Goal: Task Accomplishment & Management: Use online tool/utility

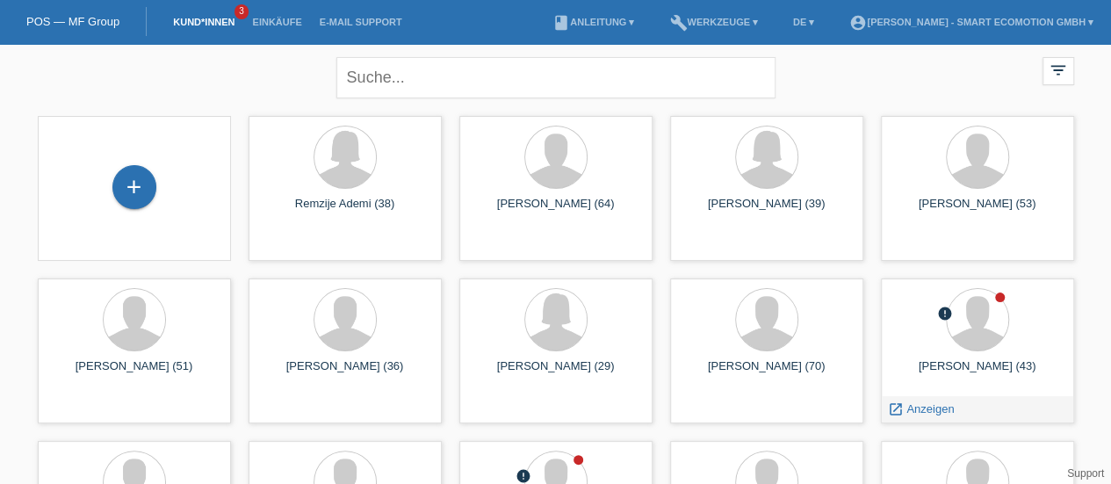
click at [947, 370] on div "Oliver Blum (43)" at bounding box center [977, 373] width 165 height 28
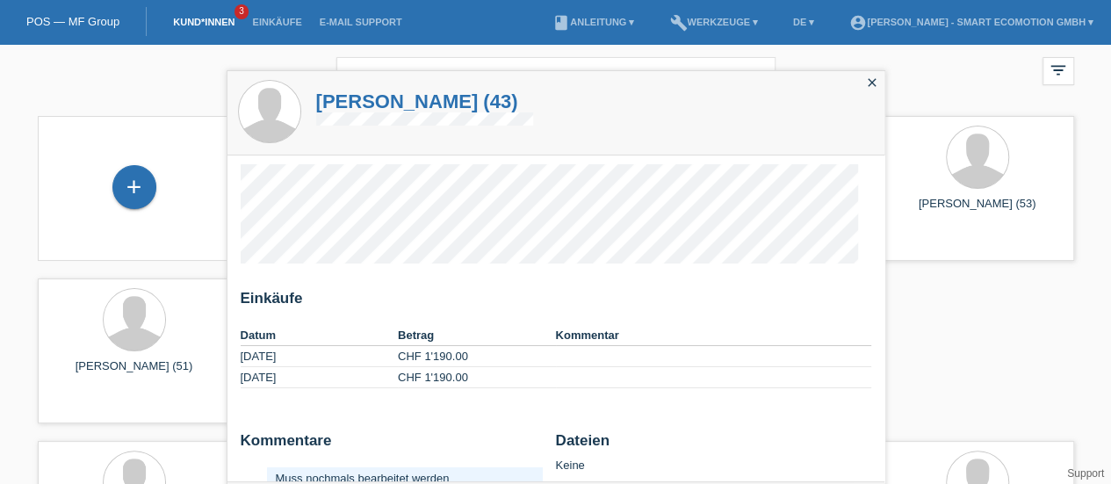
click at [360, 104] on h1 "Oliver Blum (43)" at bounding box center [425, 101] width 218 height 22
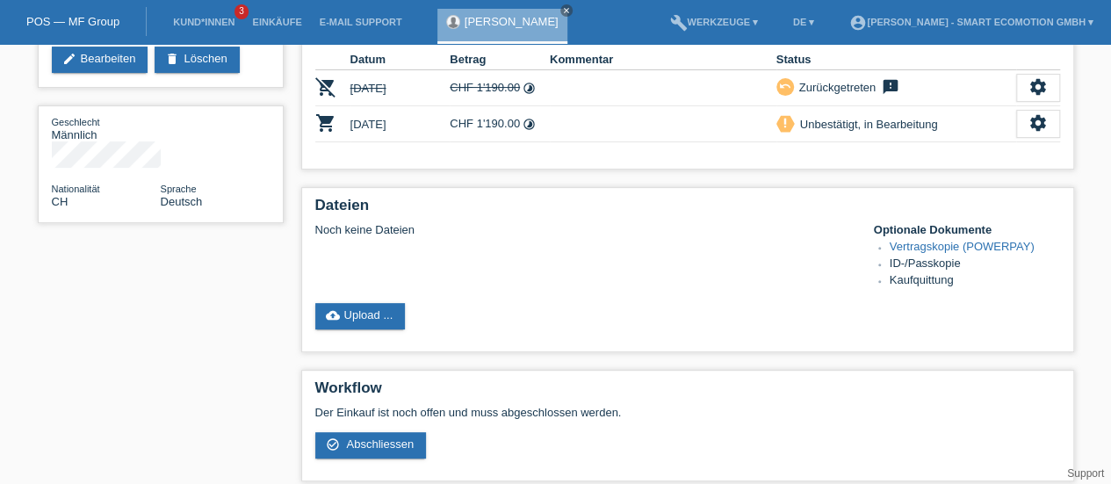
scroll to position [191, 0]
click at [367, 438] on span "Abschliessen" at bounding box center [380, 442] width 68 height 13
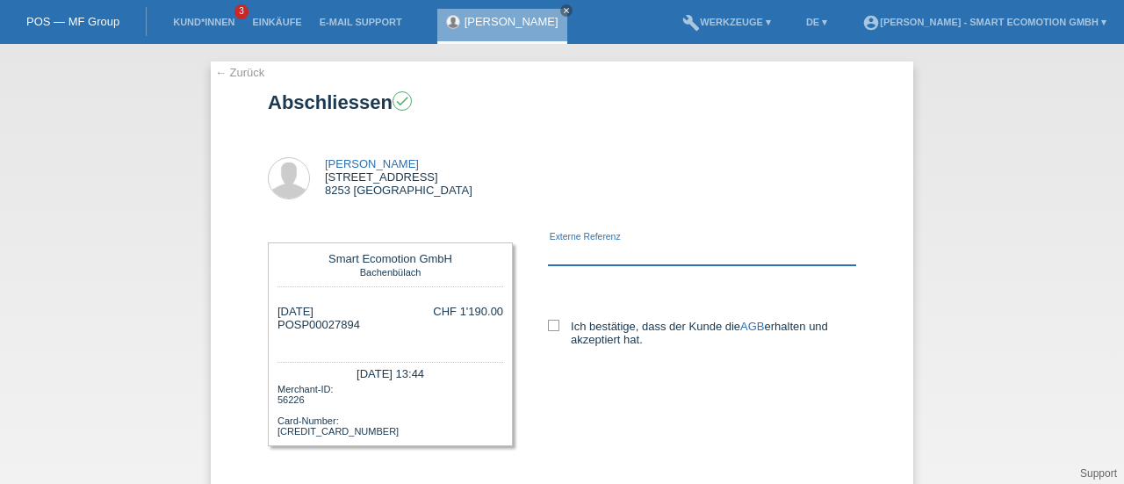
click at [604, 257] on input "text" at bounding box center [702, 254] width 308 height 22
click at [548, 322] on icon at bounding box center [553, 325] width 11 height 11
click at [548, 322] on input "Ich bestätige, dass der Kunde die AGB erhalten und akzeptiert hat." at bounding box center [553, 325] width 11 height 11
checkbox input "true"
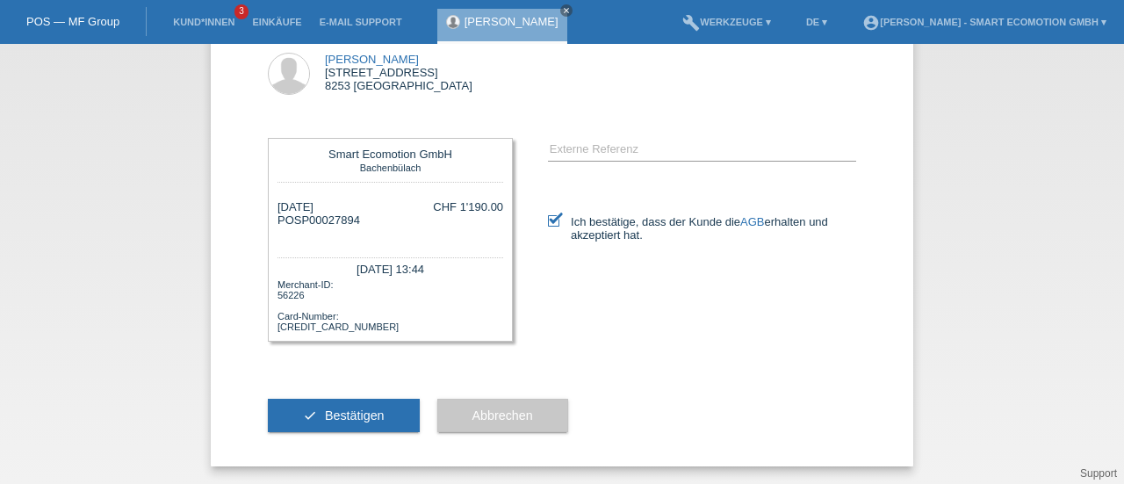
click at [353, 421] on span "Bestätigen" at bounding box center [355, 415] width 60 height 14
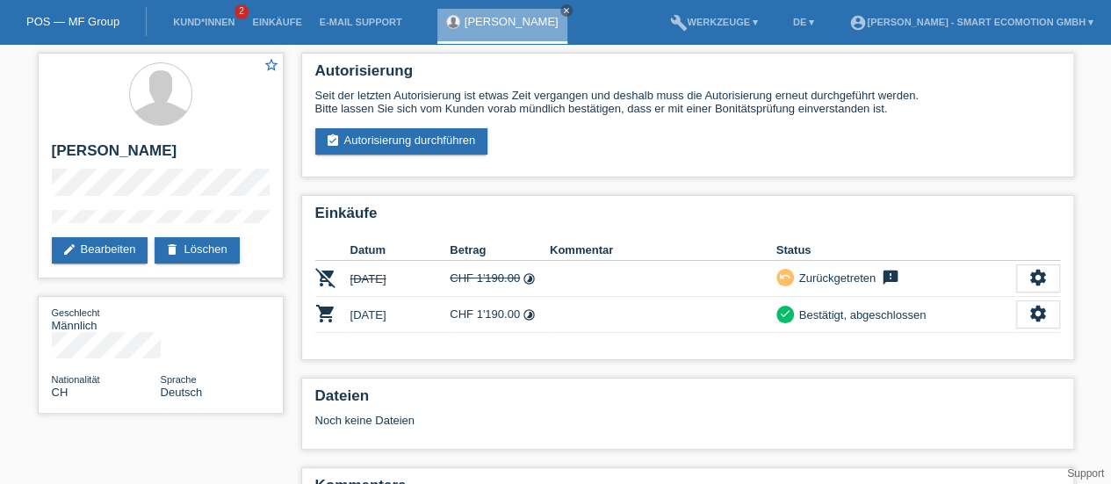
click at [562, 8] on icon "close" at bounding box center [566, 10] width 9 height 9
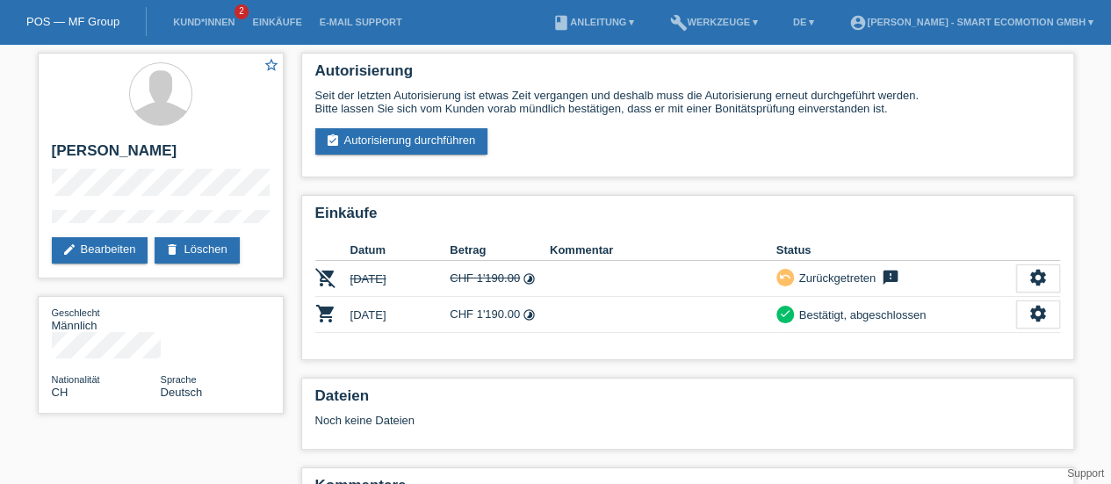
click at [79, 18] on link "POS — MF Group" at bounding box center [72, 21] width 93 height 13
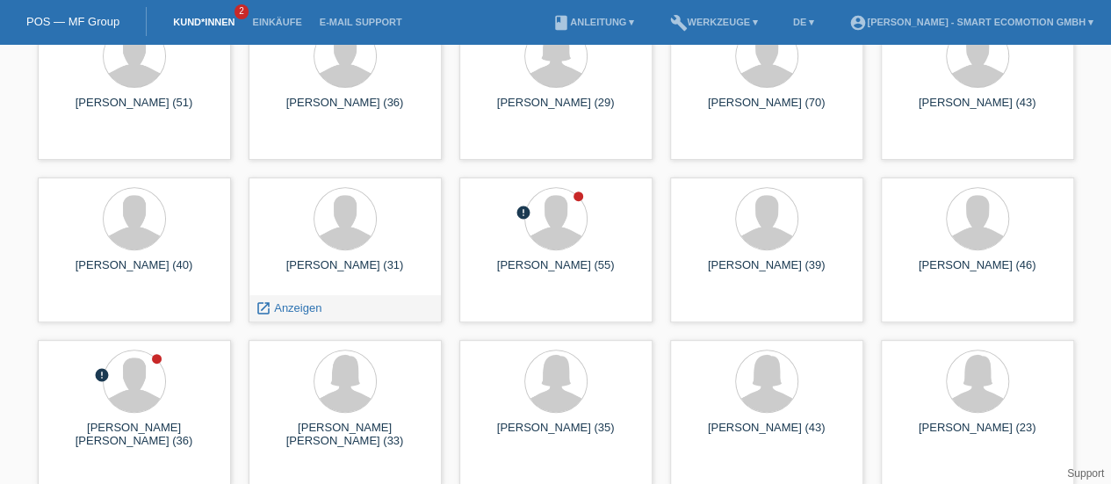
scroll to position [262, 0]
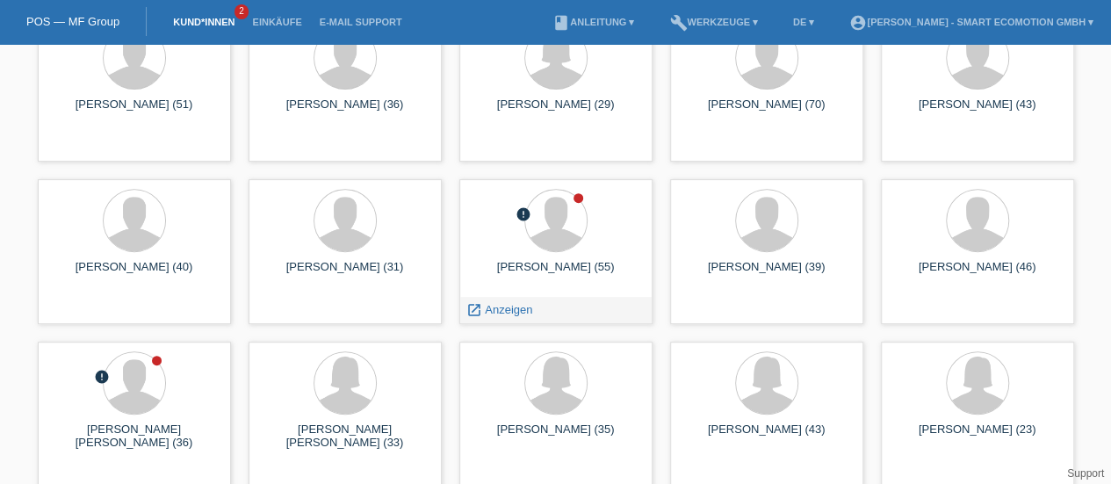
click at [550, 268] on div "[PERSON_NAME] (55)" at bounding box center [555, 274] width 165 height 28
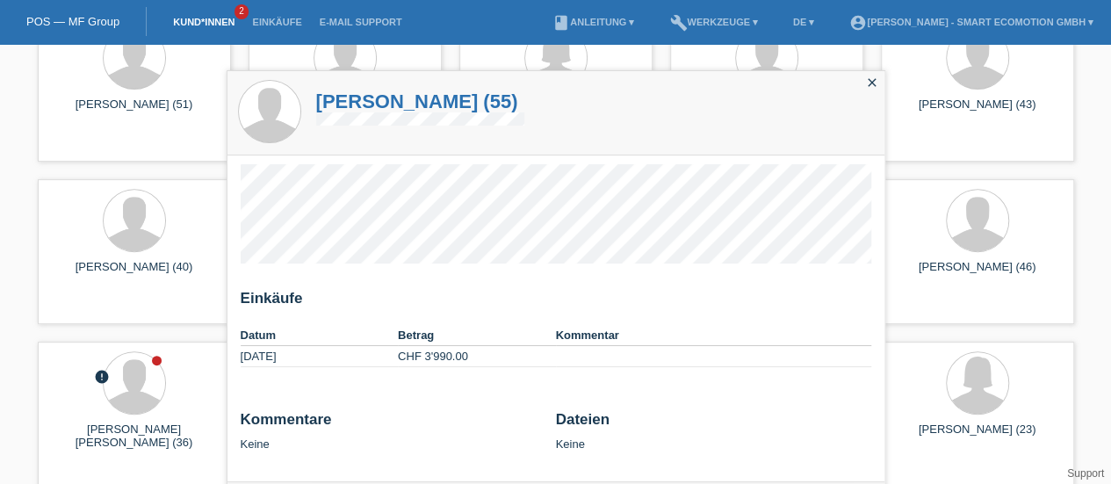
click at [360, 105] on h1 "[PERSON_NAME] (55)" at bounding box center [420, 101] width 208 height 22
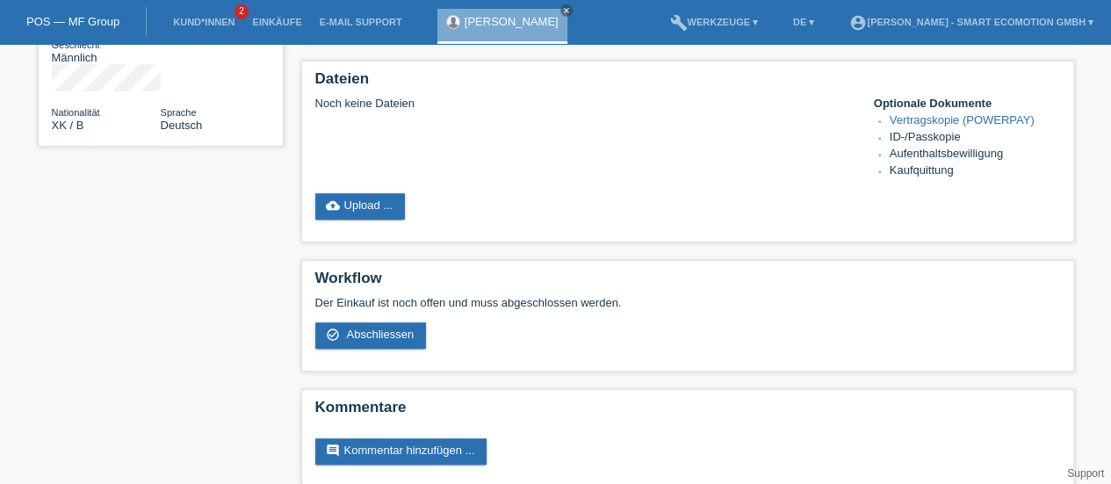
scroll to position [283, 0]
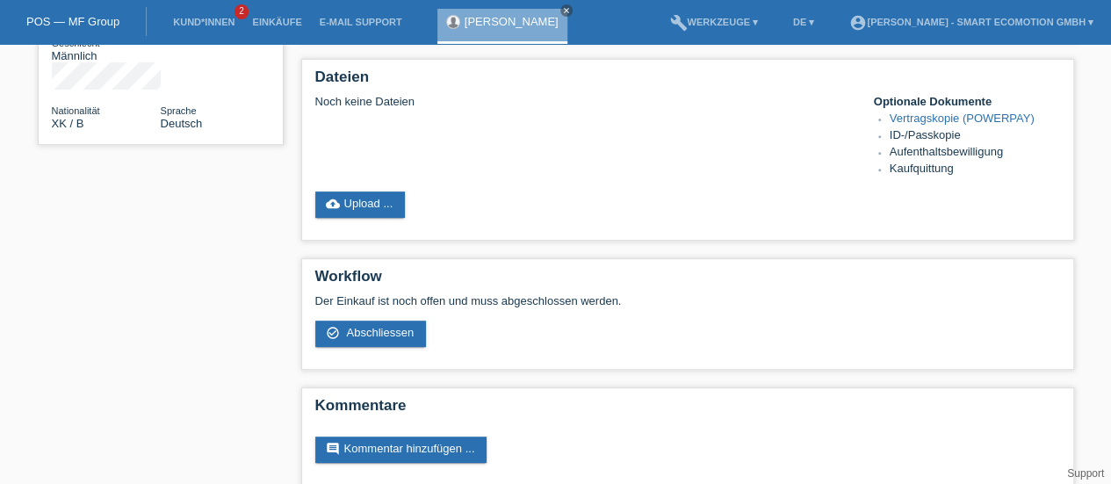
click at [386, 329] on span "Abschliessen" at bounding box center [380, 332] width 68 height 13
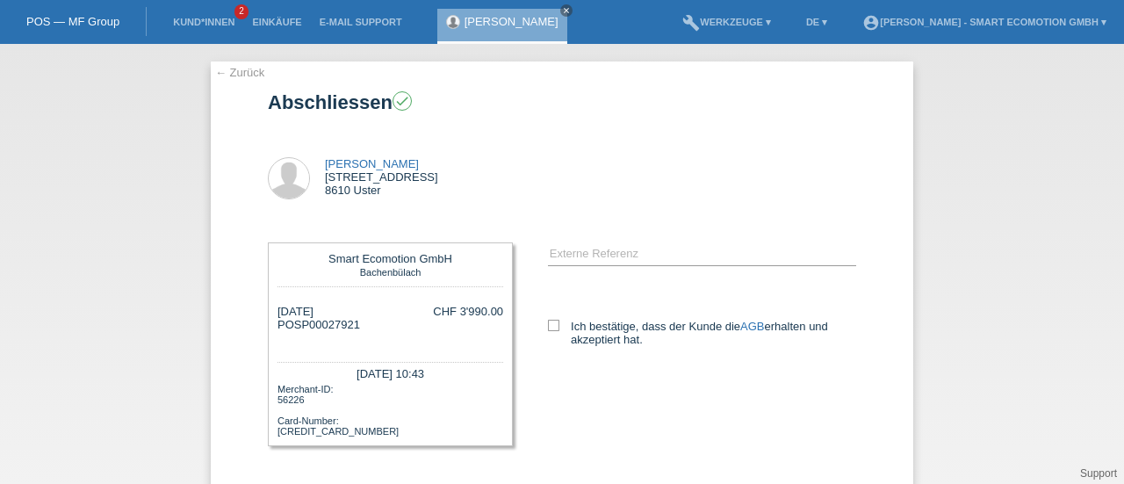
click at [548, 323] on icon at bounding box center [553, 325] width 11 height 11
click at [548, 323] on input "Ich bestätige, dass der Kunde die AGB erhalten und akzeptiert hat." at bounding box center [553, 325] width 11 height 11
checkbox input "true"
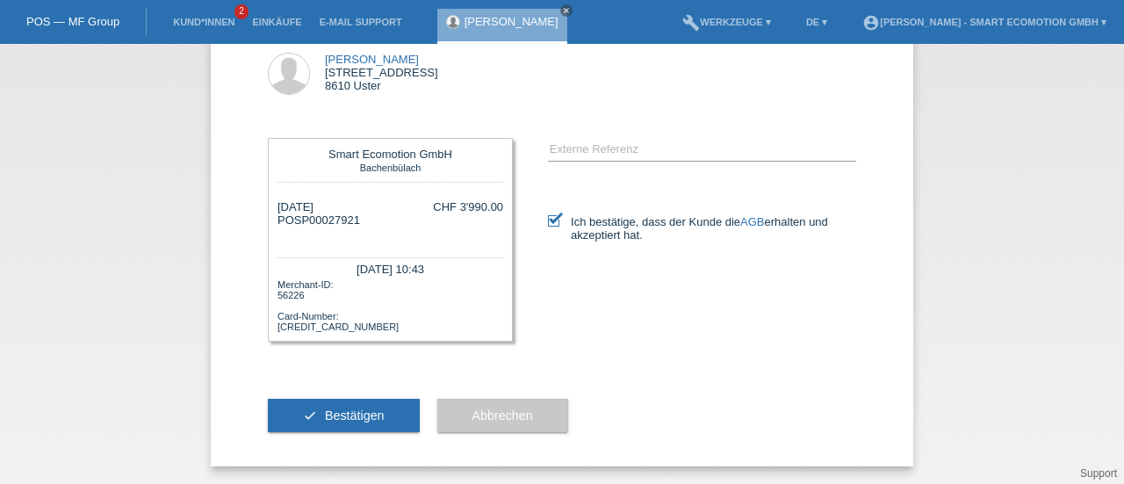
scroll to position [107, 0]
click at [334, 422] on button "check Bestätigen" at bounding box center [344, 415] width 152 height 33
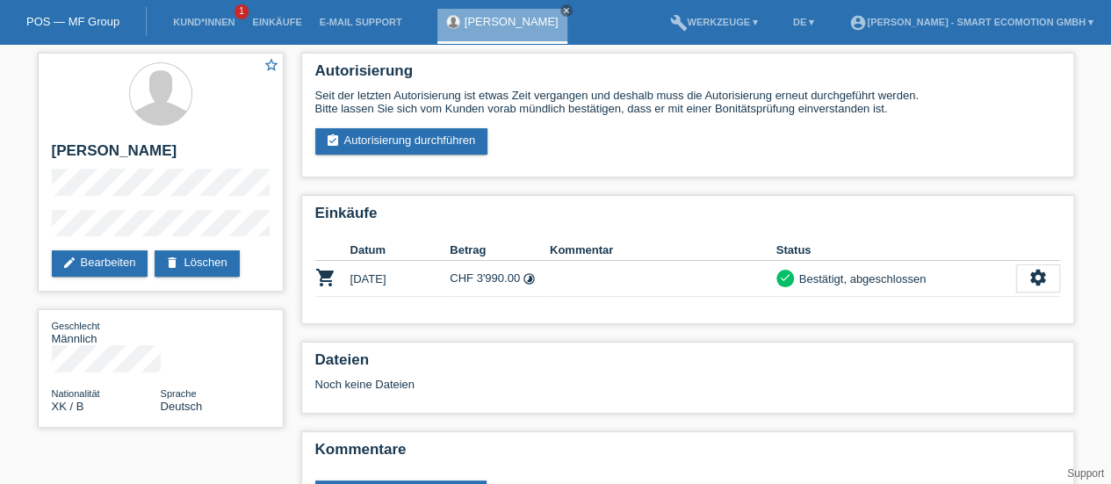
click at [48, 18] on link "POS — MF Group" at bounding box center [72, 21] width 93 height 13
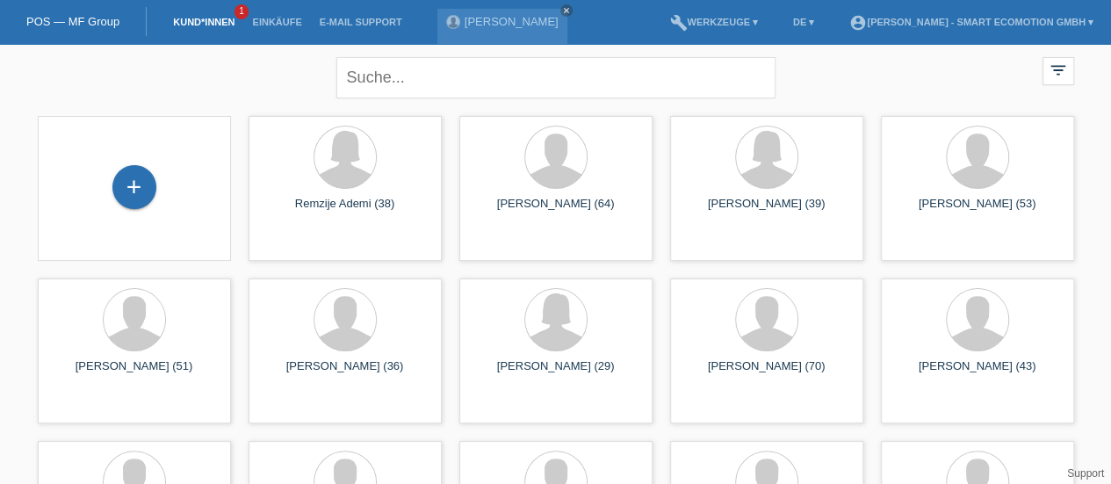
click at [268, 23] on link "Einkäufe" at bounding box center [276, 22] width 67 height 11
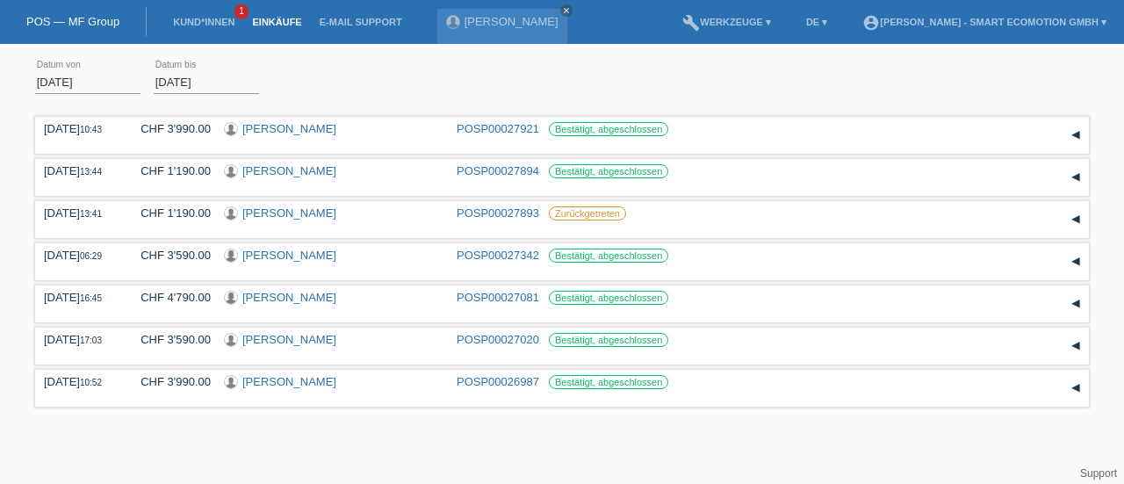
click at [65, 88] on input "[DATE]" at bounding box center [87, 82] width 105 height 22
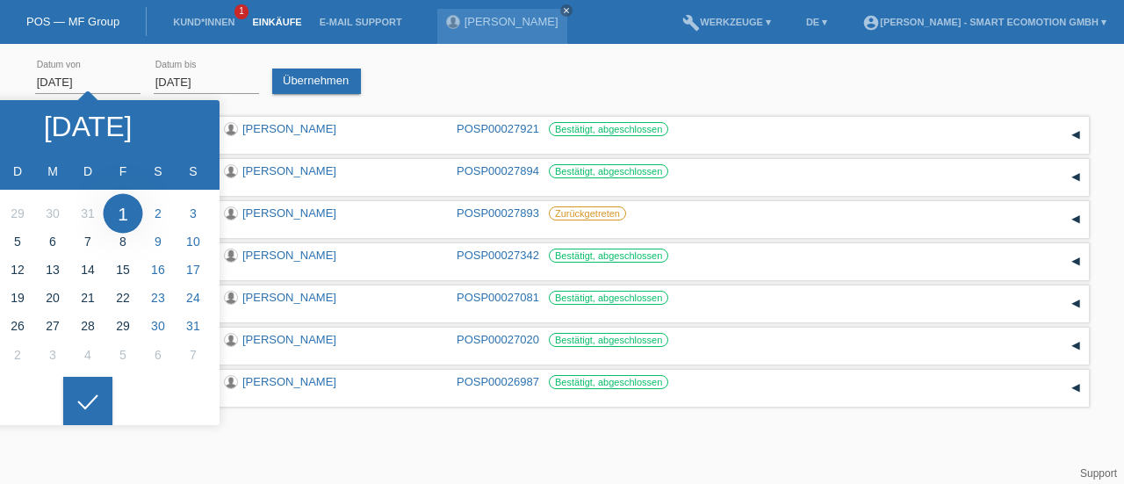
click at [183, 124] on icon at bounding box center [187, 126] width 14 height 14
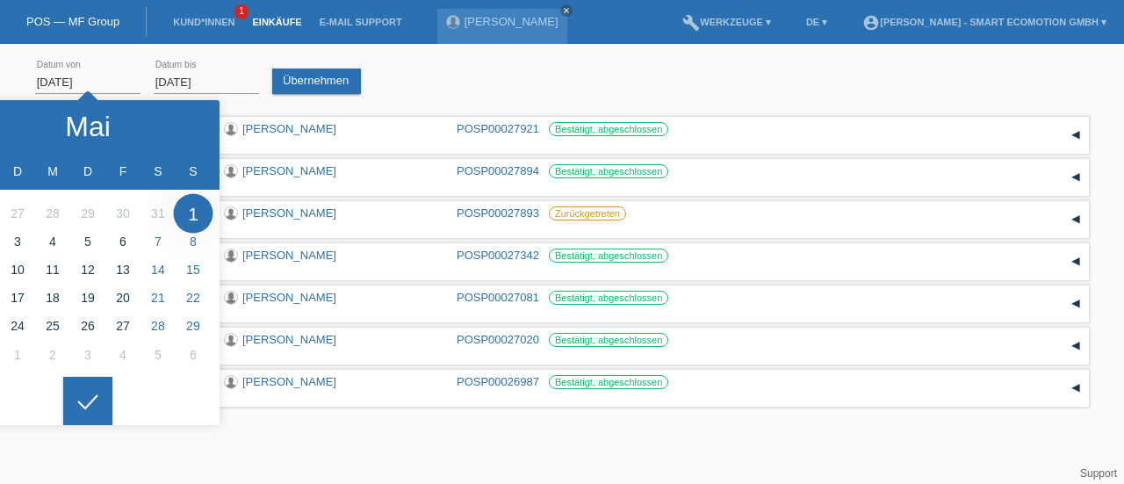
type input "01.03.2025"
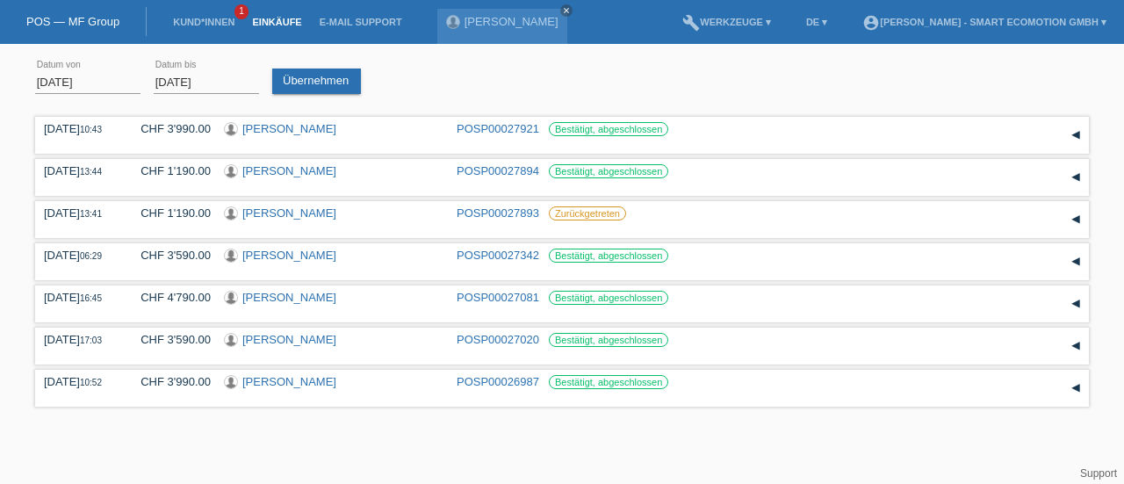
click at [82, 411] on div at bounding box center [87, 387] width 49 height 49
click at [306, 76] on link "Übernehmen" at bounding box center [316, 80] width 89 height 25
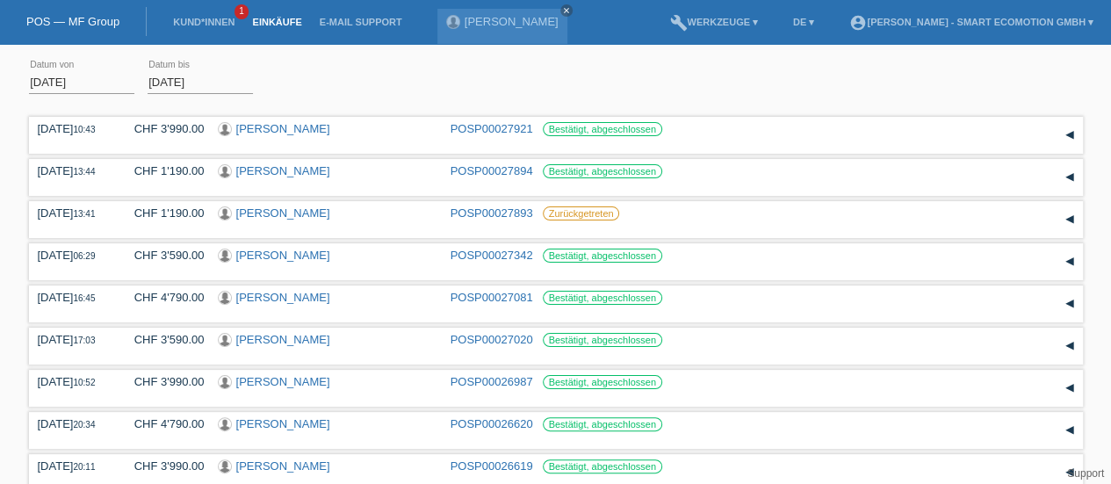
scroll to position [135, 0]
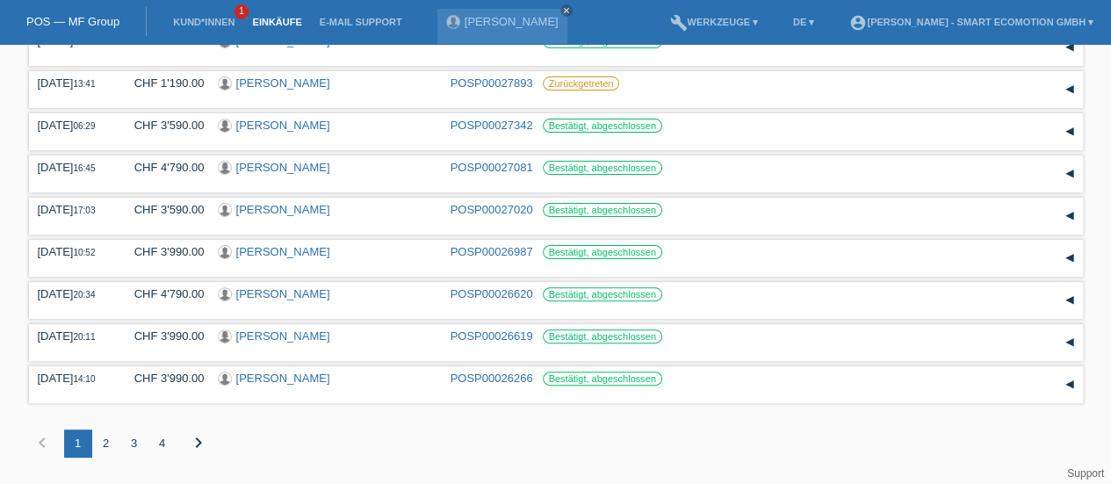
click at [137, 442] on div "3" at bounding box center [134, 443] width 28 height 28
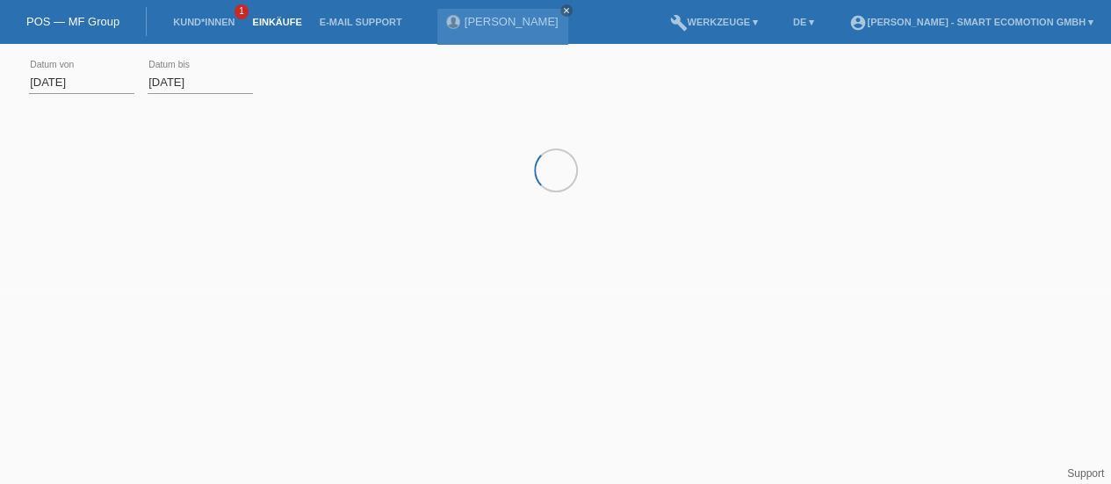
scroll to position [0, 0]
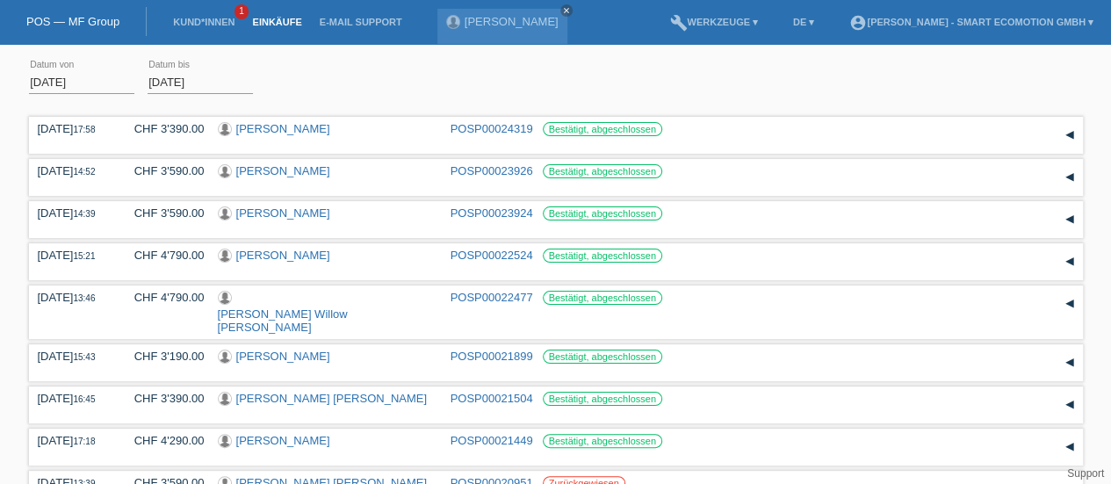
click at [251, 217] on link "[PERSON_NAME]" at bounding box center [283, 212] width 94 height 13
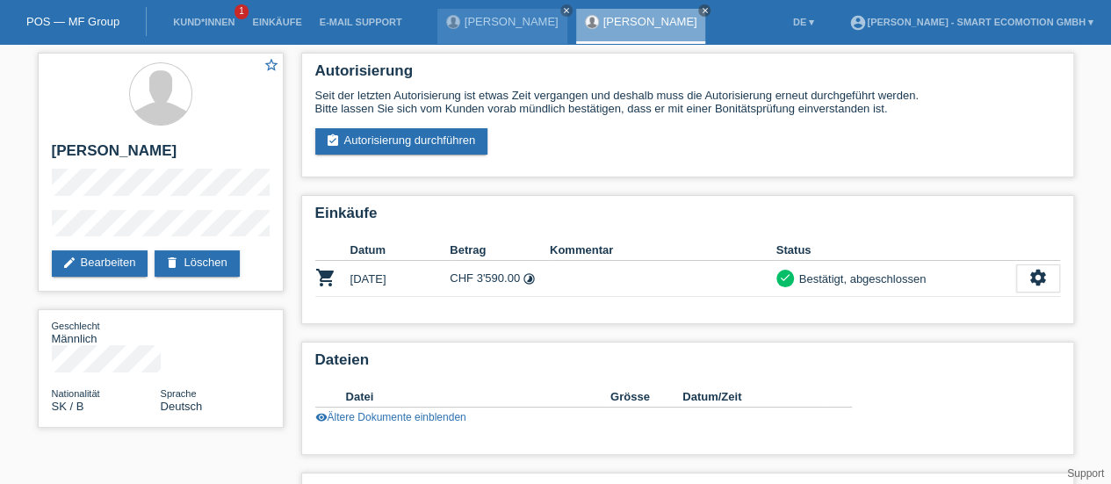
click at [1035, 278] on icon "settings" at bounding box center [1037, 277] width 19 height 19
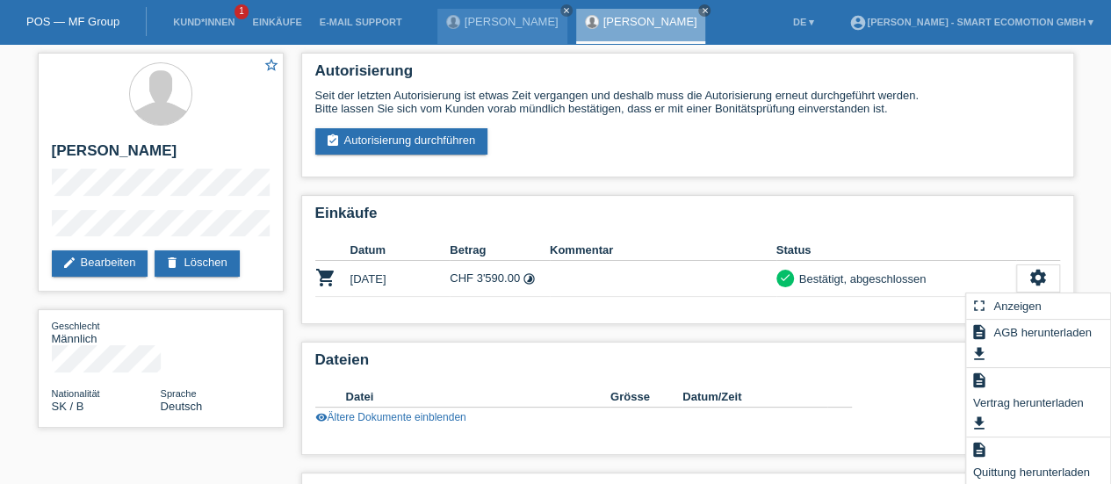
click at [1010, 470] on span "Quittung herunterladen" at bounding box center [1031, 471] width 122 height 21
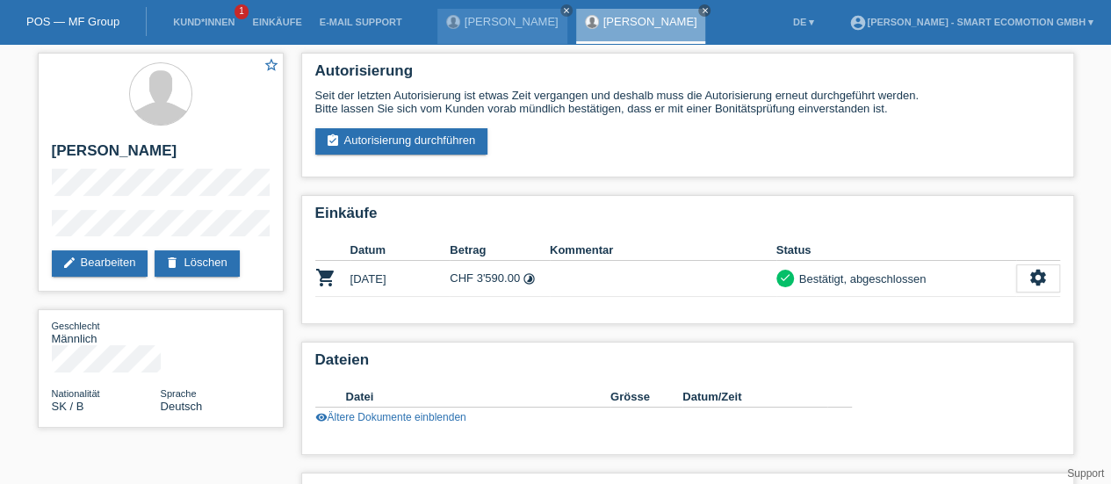
click at [700, 10] on icon "close" at bounding box center [704, 10] width 9 height 9
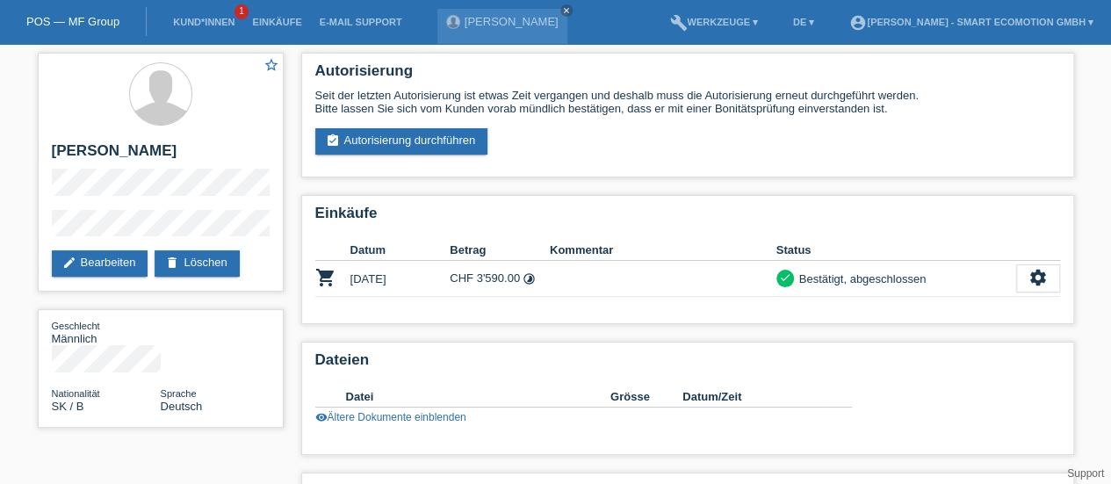
click at [560, 8] on link "close" at bounding box center [566, 10] width 12 height 12
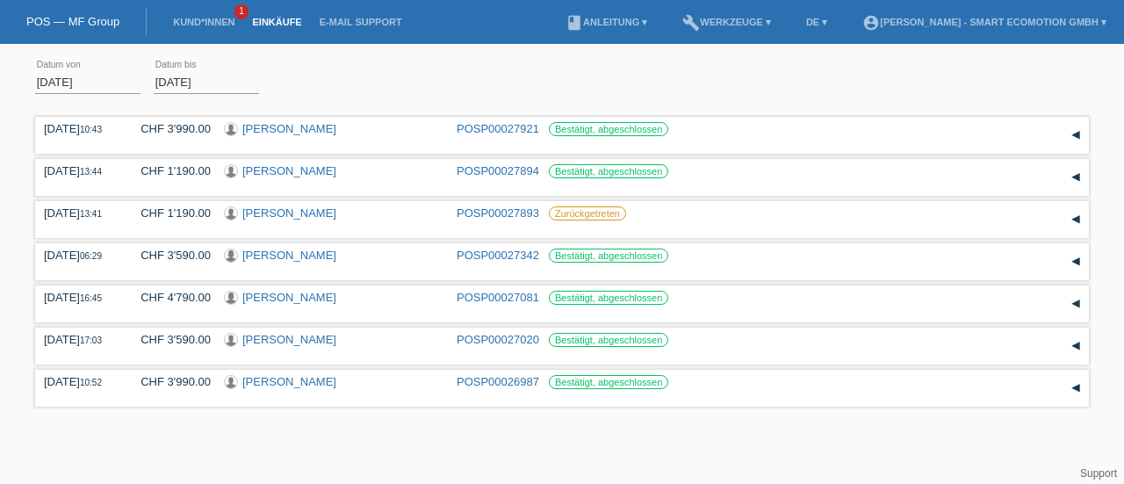
click at [73, 85] on input "[DATE]" at bounding box center [87, 82] width 105 height 22
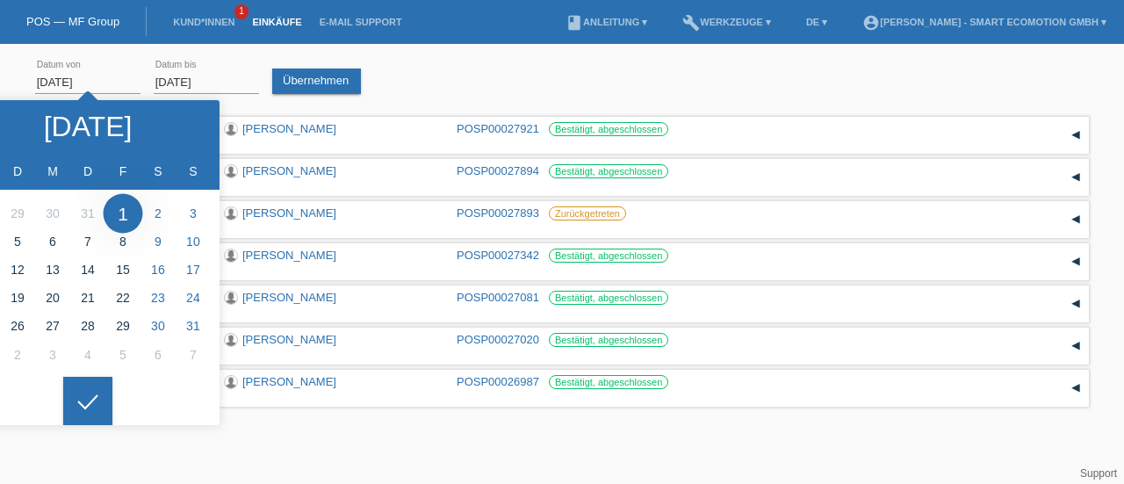
type input "[DATE]"
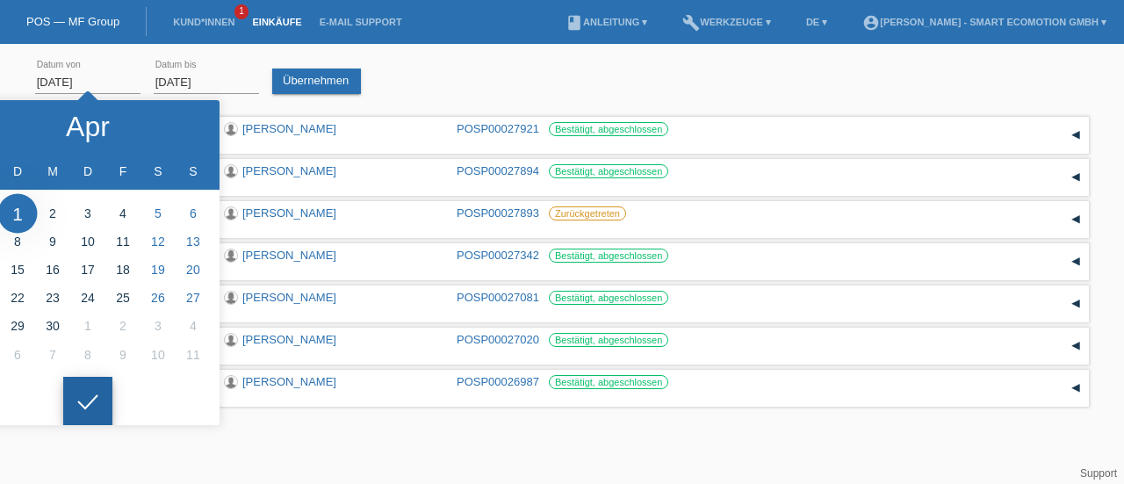
click at [91, 400] on div at bounding box center [87, 401] width 49 height 49
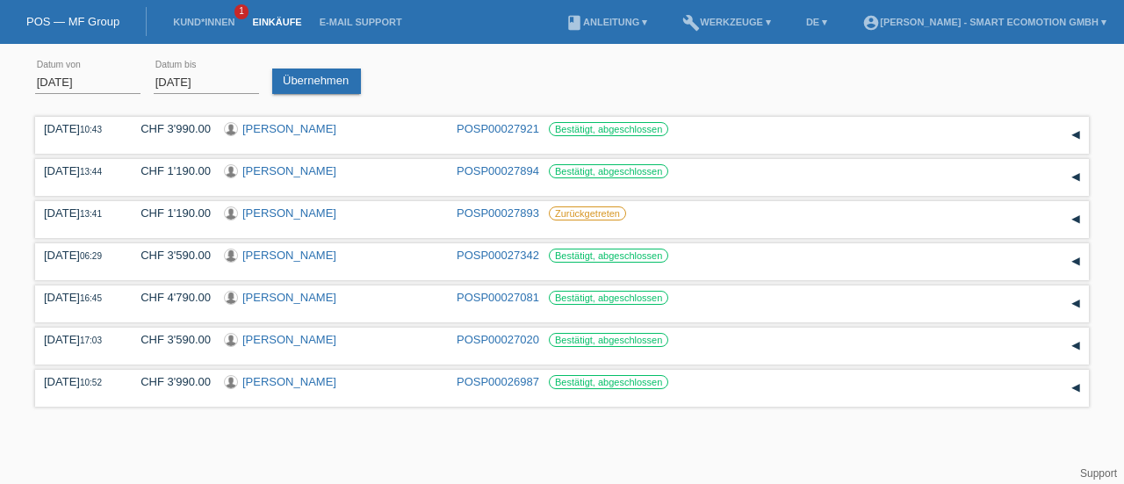
click at [342, 82] on link "Übernehmen" at bounding box center [316, 80] width 89 height 25
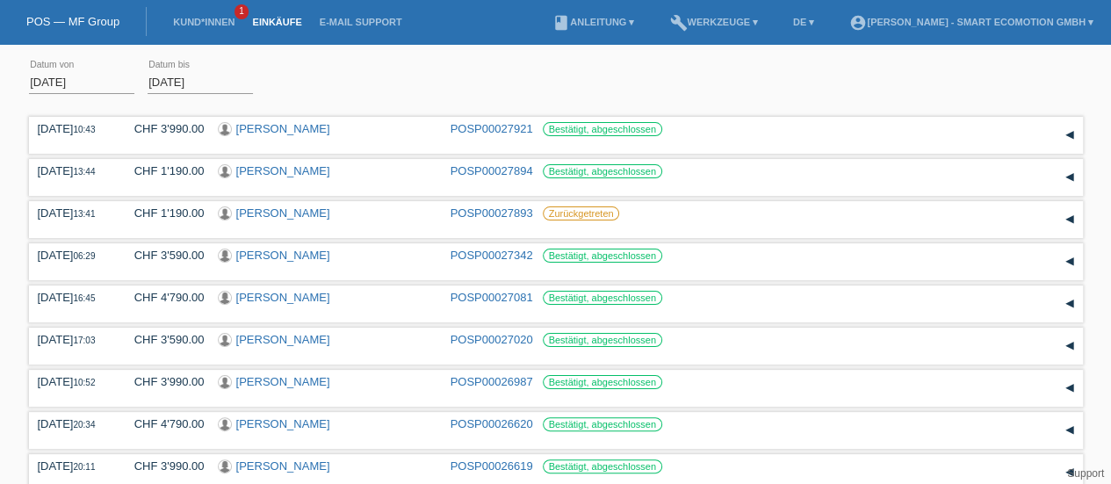
scroll to position [135, 0]
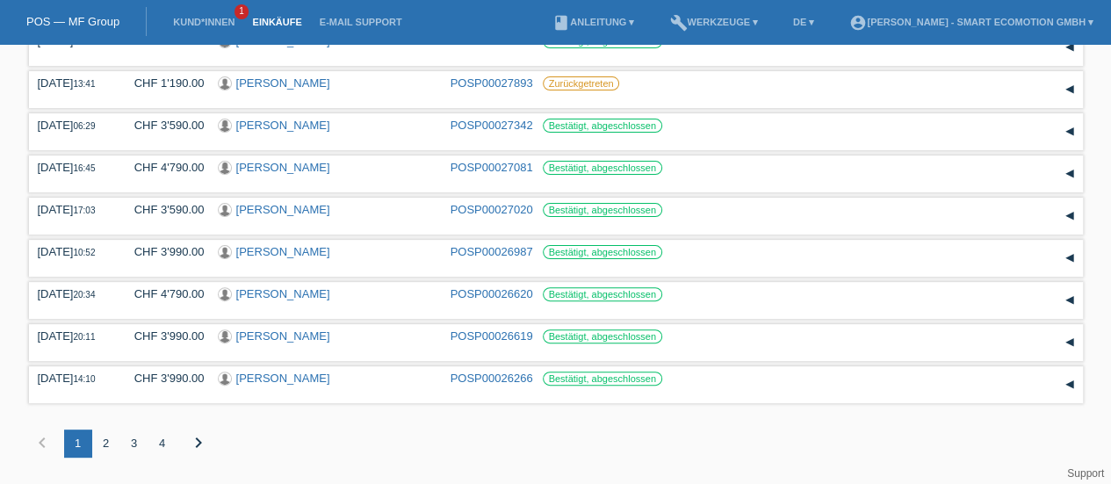
click at [107, 450] on div "2" at bounding box center [106, 443] width 28 height 28
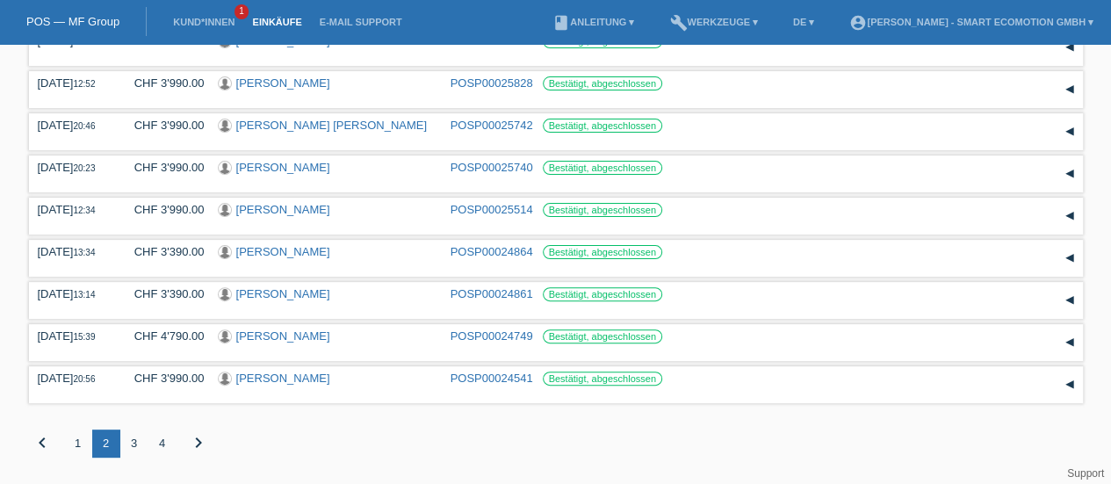
click at [130, 443] on div "3" at bounding box center [134, 443] width 28 height 28
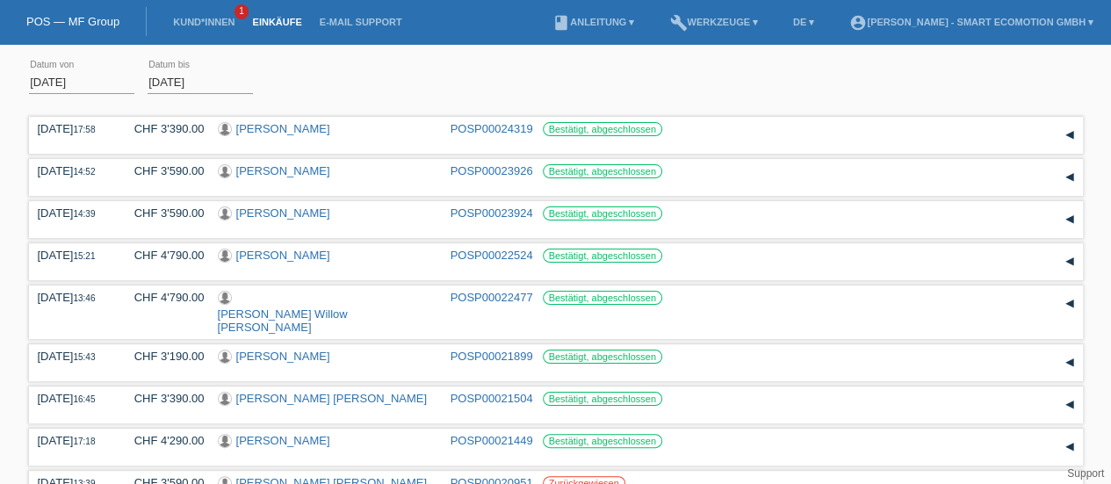
click at [289, 169] on link "[PERSON_NAME]" at bounding box center [283, 170] width 94 height 13
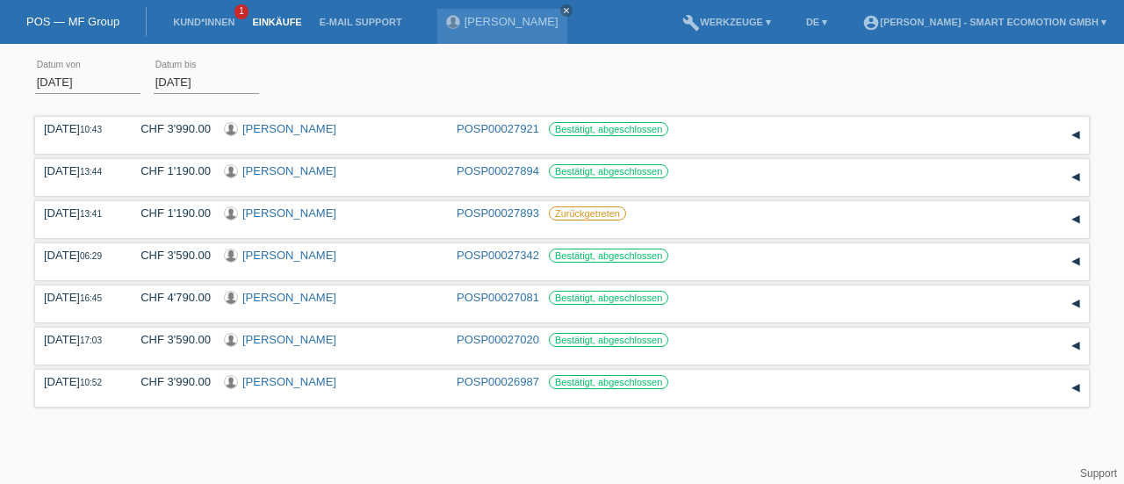
click at [85, 84] on body "POS — MF Group Kund*innen 1 Einkäufe E-Mail Support [PERSON_NAME] close menu" at bounding box center [562, 232] width 1124 height 359
click at [85, 84] on input "[DATE]" at bounding box center [87, 82] width 105 height 22
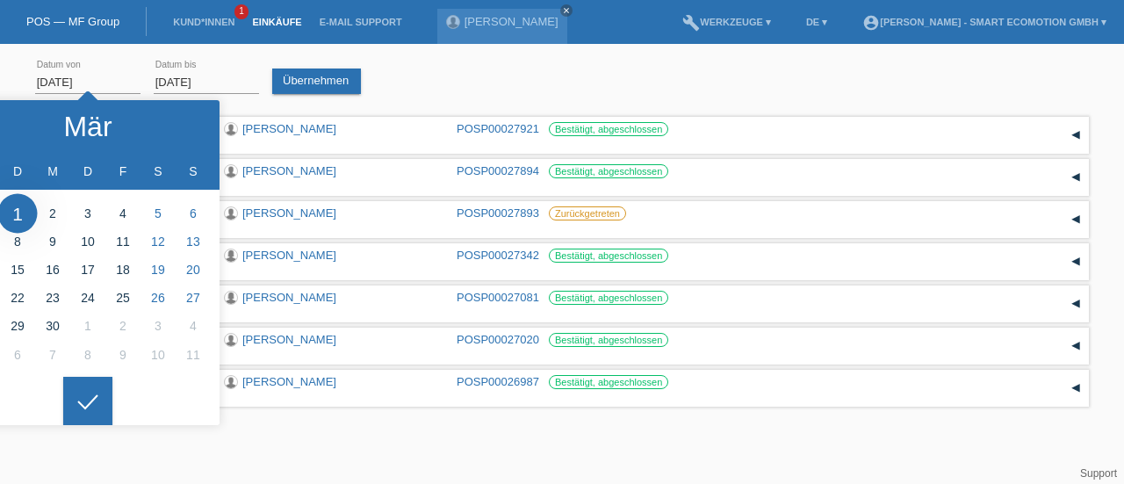
type input "[DATE]"
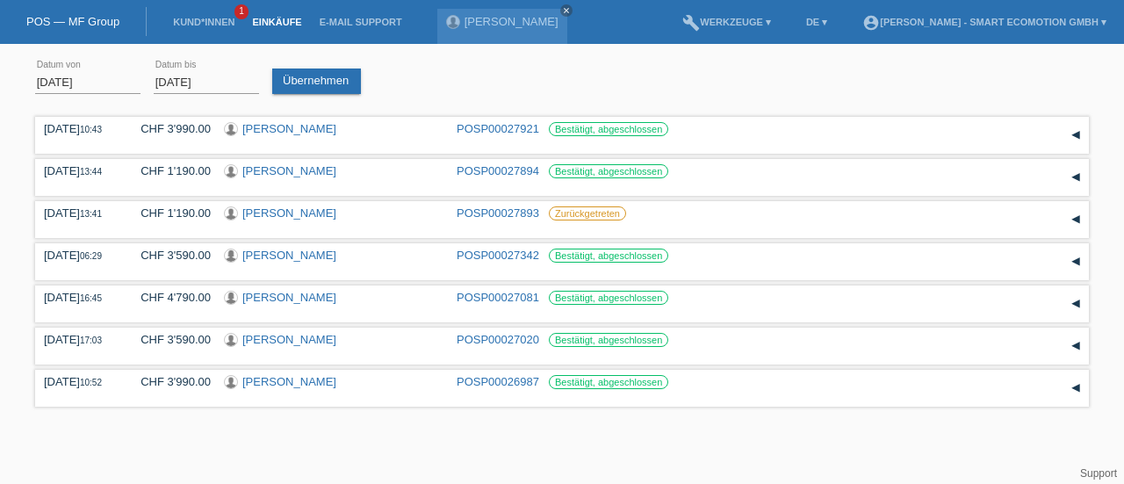
click at [83, 401] on div at bounding box center [87, 387] width 49 height 49
click at [300, 83] on link "Übernehmen" at bounding box center [316, 80] width 89 height 25
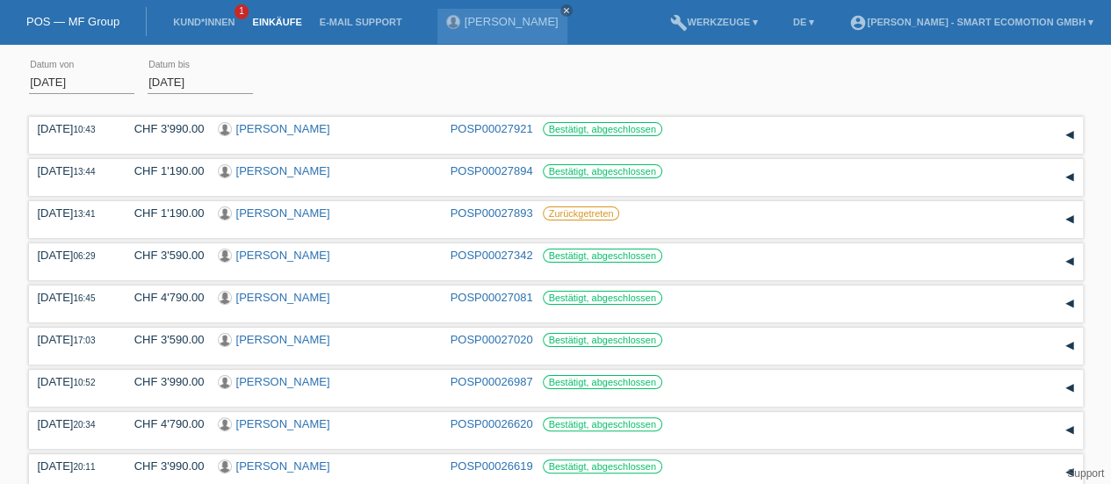
scroll to position [135, 0]
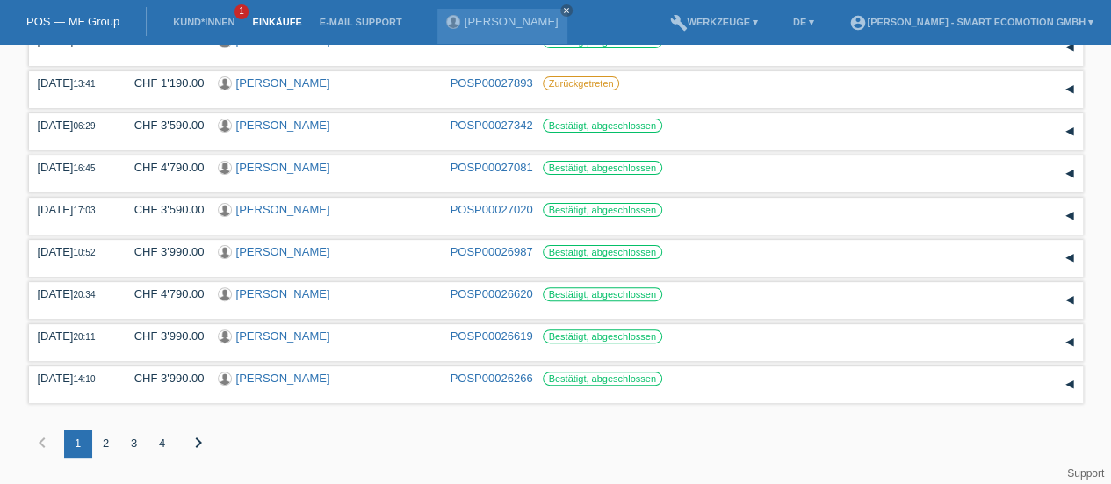
click at [130, 443] on div "3" at bounding box center [134, 443] width 28 height 28
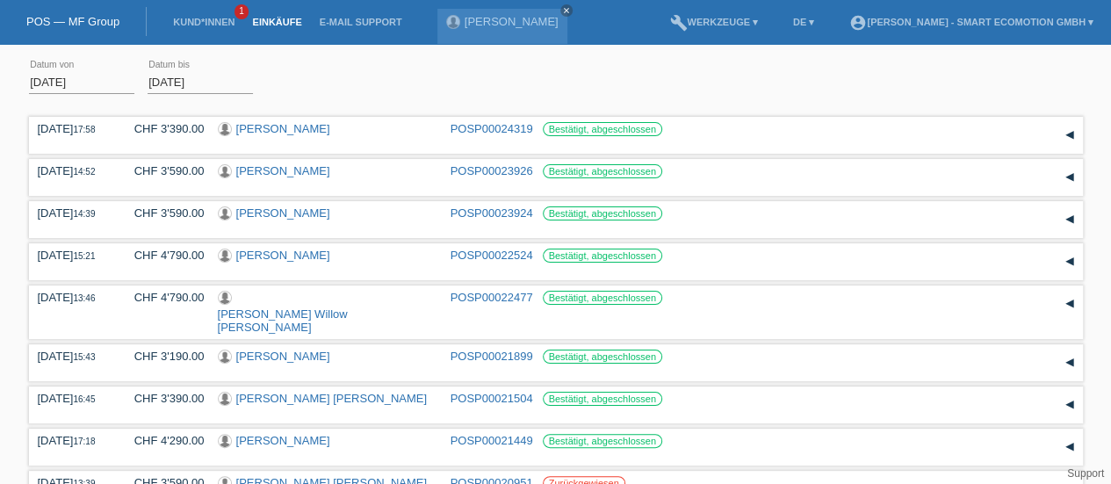
click at [266, 173] on link "[PERSON_NAME]" at bounding box center [283, 170] width 94 height 13
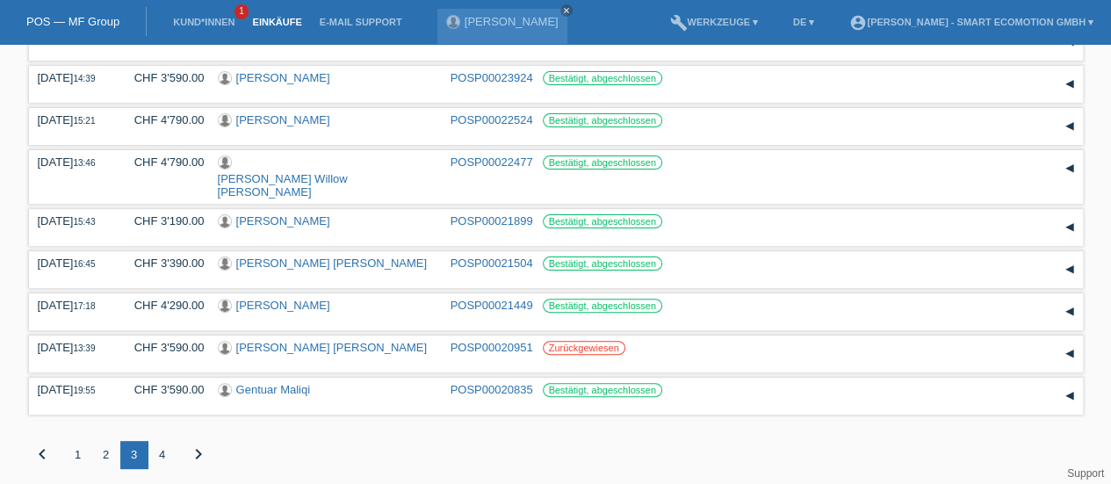
click at [105, 448] on div "2" at bounding box center [106, 455] width 28 height 28
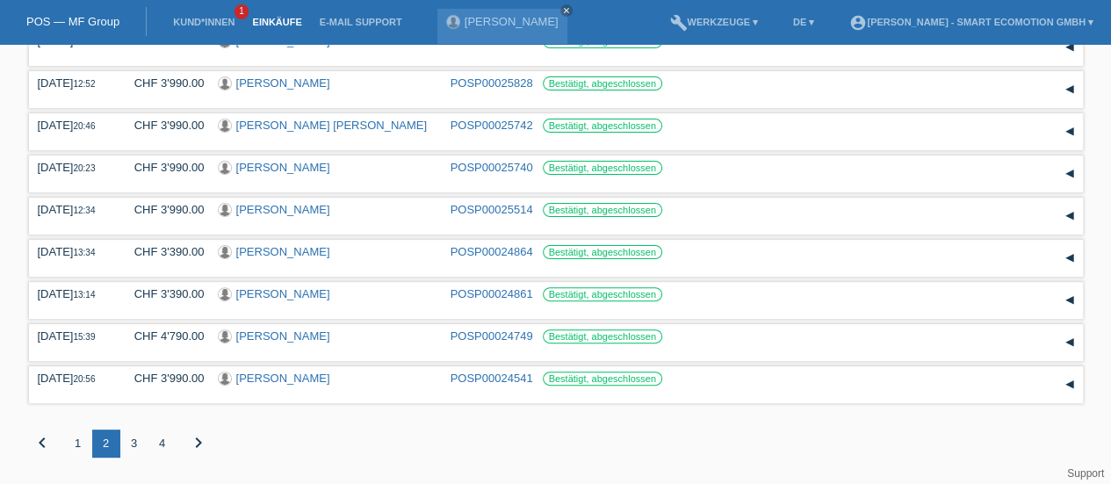
click at [257, 380] on link "[PERSON_NAME]" at bounding box center [283, 377] width 94 height 13
click at [263, 336] on link "Daria Hemmi" at bounding box center [283, 335] width 94 height 13
click at [267, 295] on link "Cristina Hrinca" at bounding box center [283, 293] width 94 height 13
click at [262, 249] on link "Lina Salerno" at bounding box center [283, 251] width 94 height 13
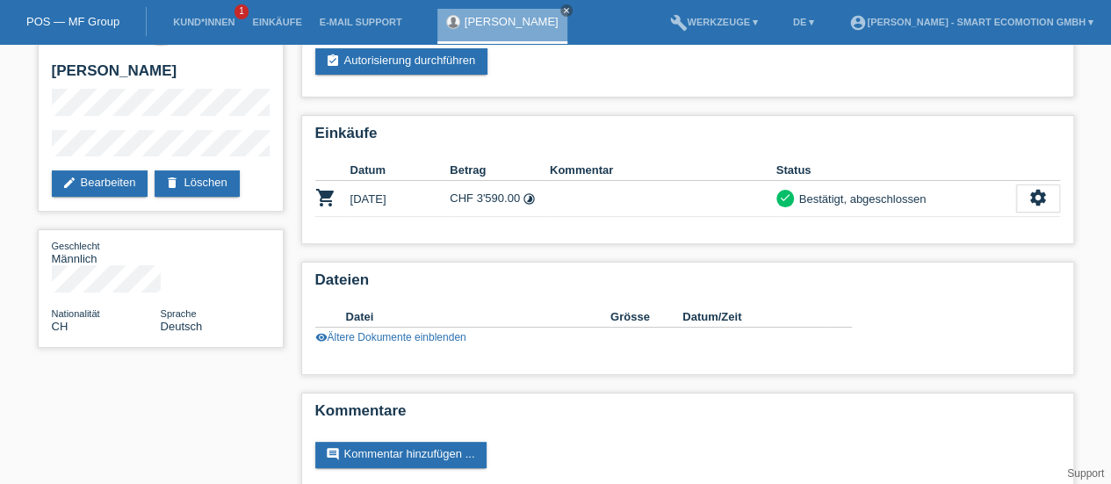
scroll to position [104, 0]
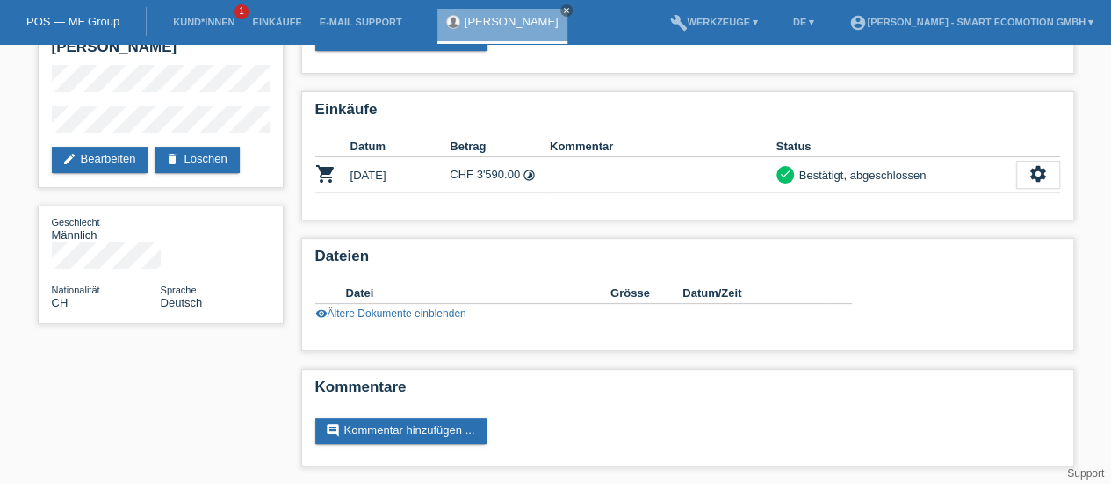
click at [1034, 174] on icon "settings" at bounding box center [1037, 173] width 19 height 19
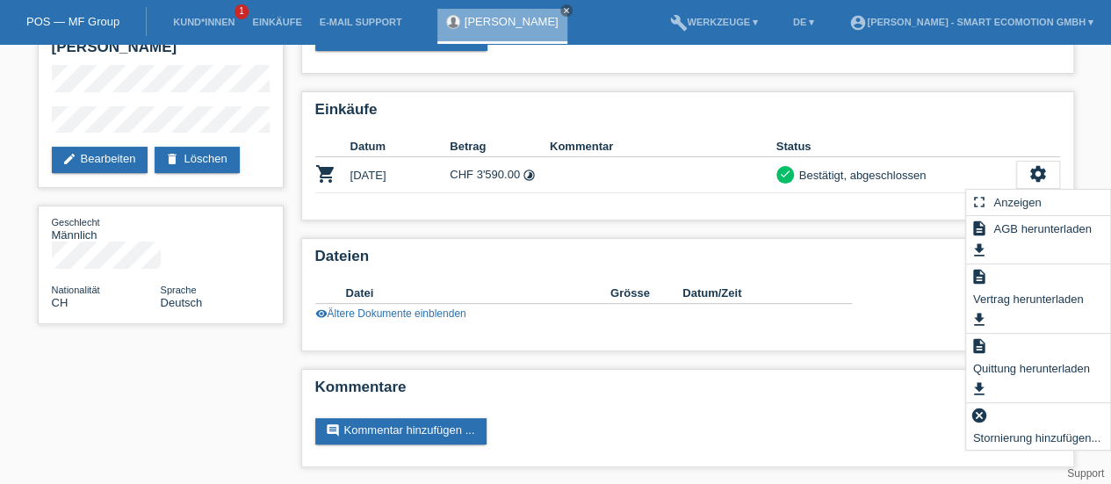
click at [1020, 373] on span "Quittung herunterladen" at bounding box center [1031, 367] width 122 height 21
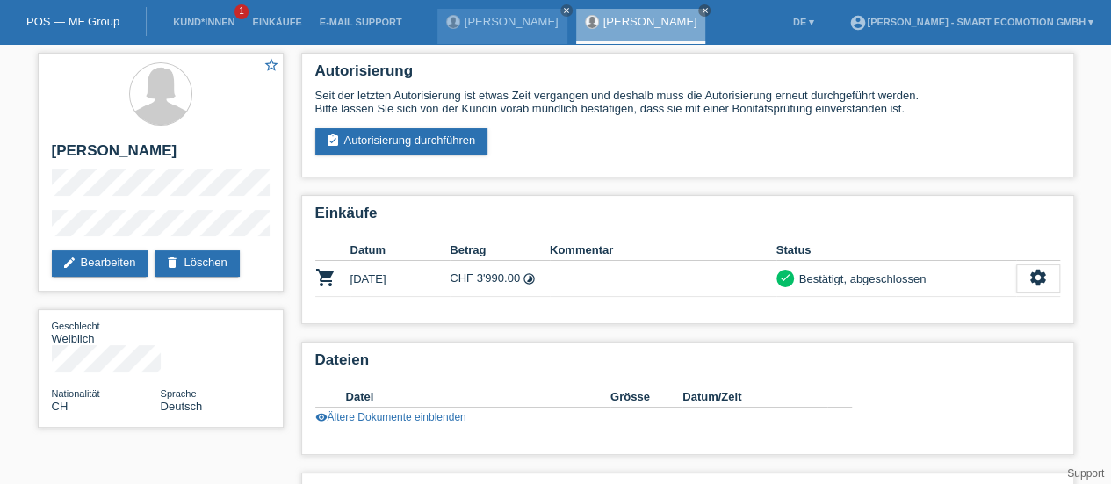
scroll to position [104, 0]
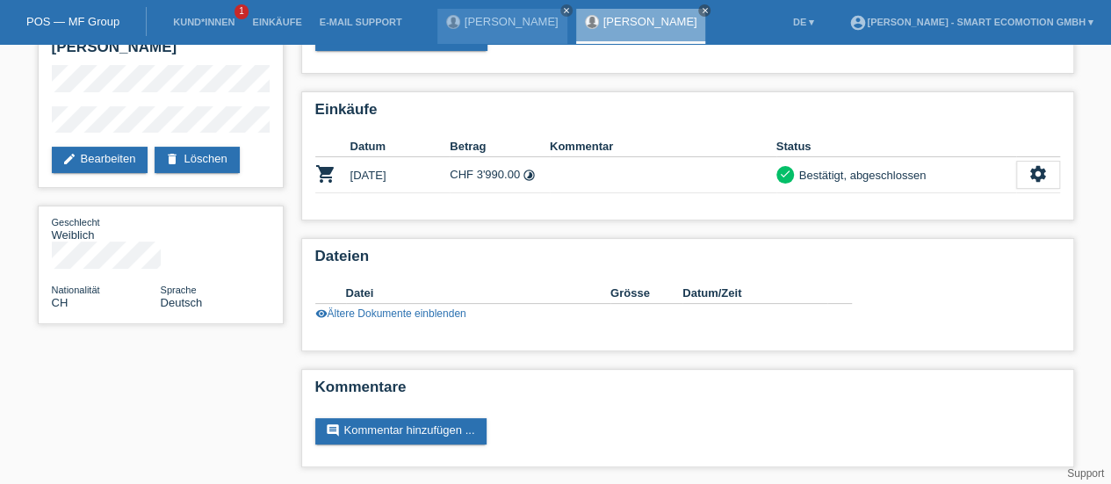
click at [1044, 174] on icon "settings" at bounding box center [1037, 173] width 19 height 19
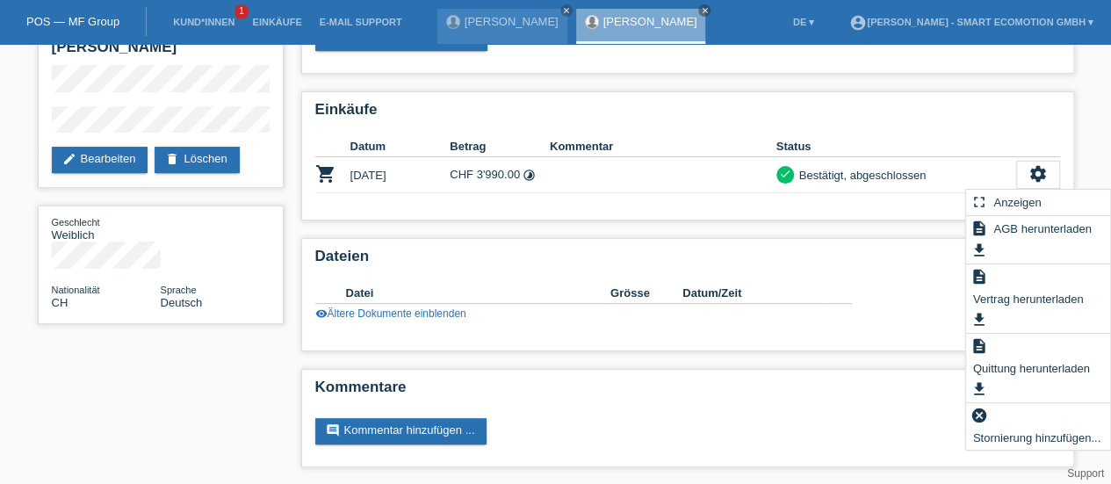
click at [1024, 373] on span "Quittung herunterladen" at bounding box center [1031, 367] width 122 height 21
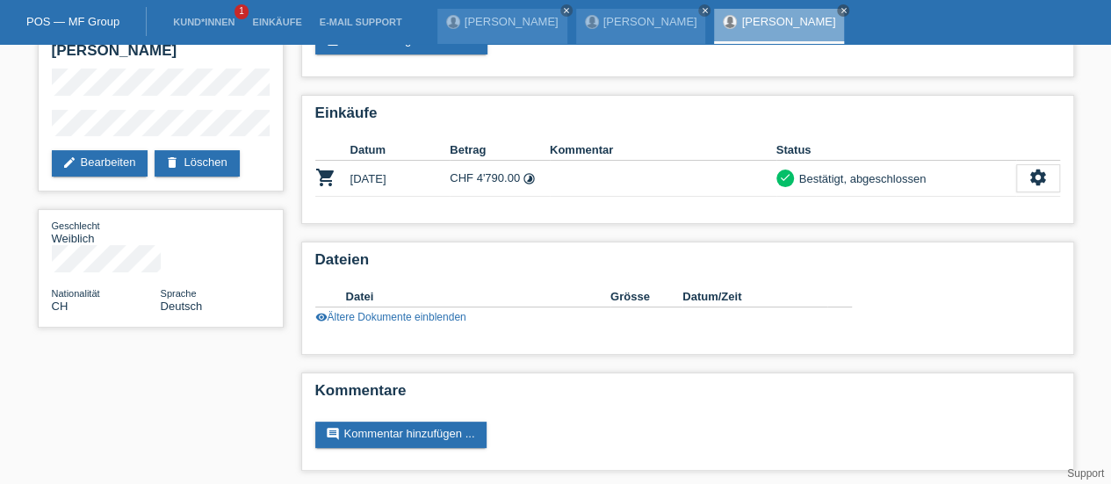
scroll to position [104, 0]
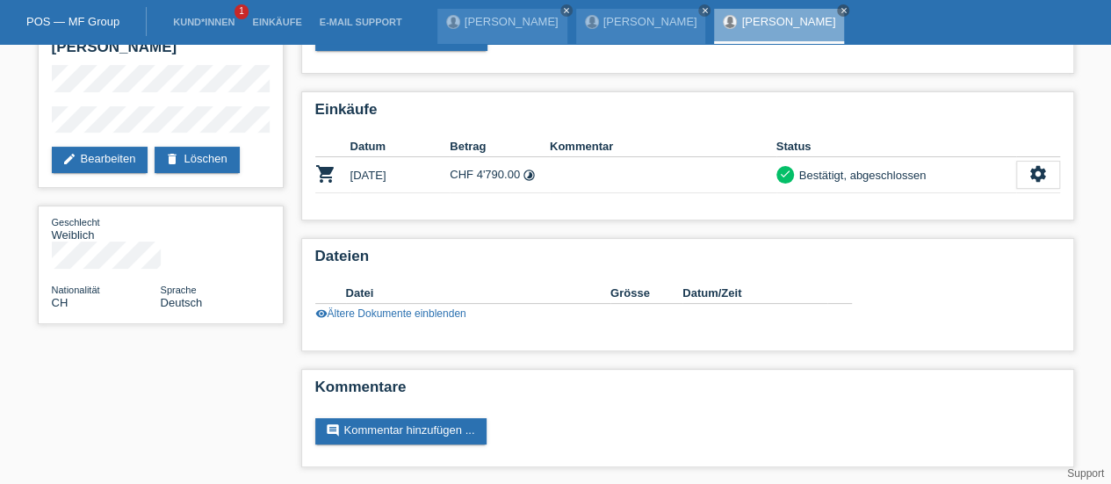
click at [1043, 169] on icon "settings" at bounding box center [1037, 173] width 19 height 19
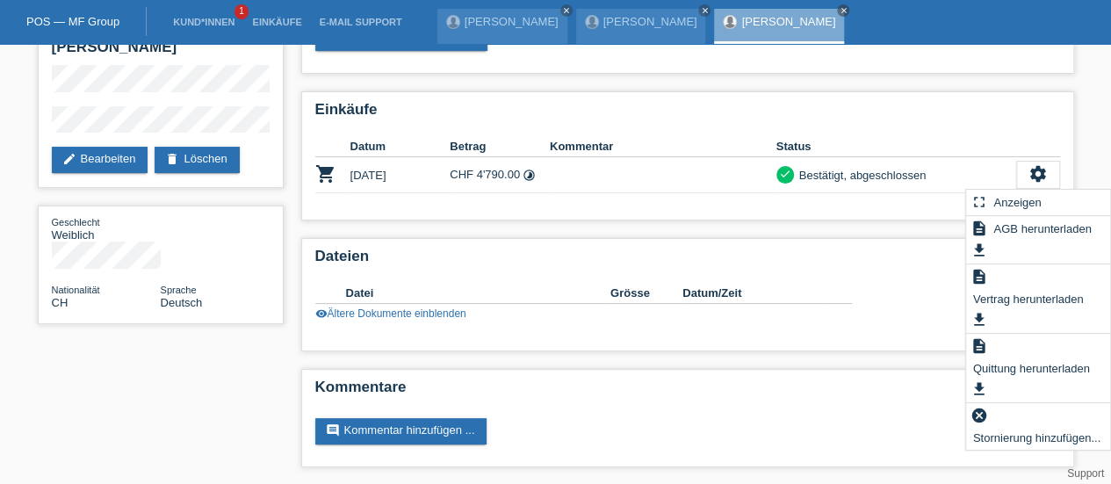
click at [1006, 371] on span "Quittung herunterladen" at bounding box center [1031, 367] width 122 height 21
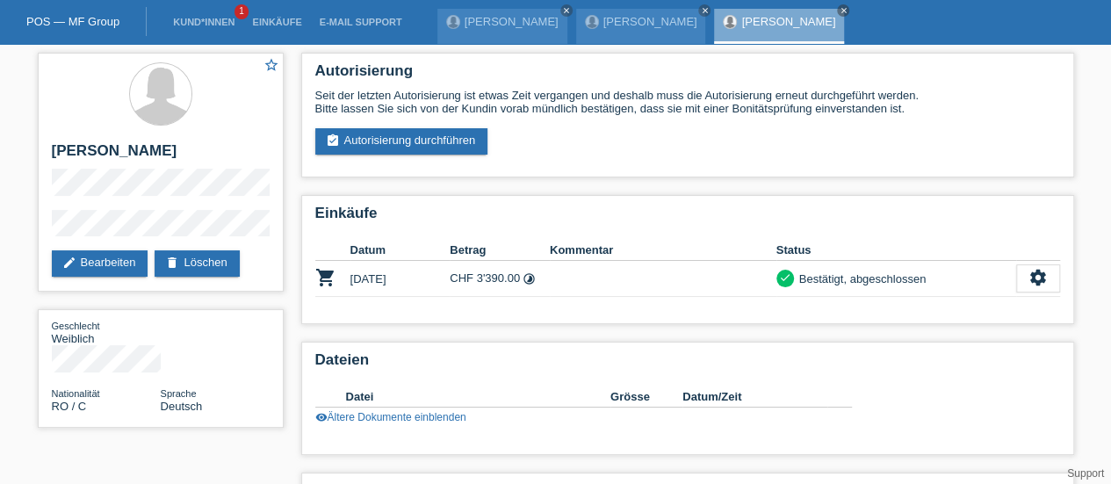
click at [1040, 283] on icon "settings" at bounding box center [1037, 277] width 19 height 19
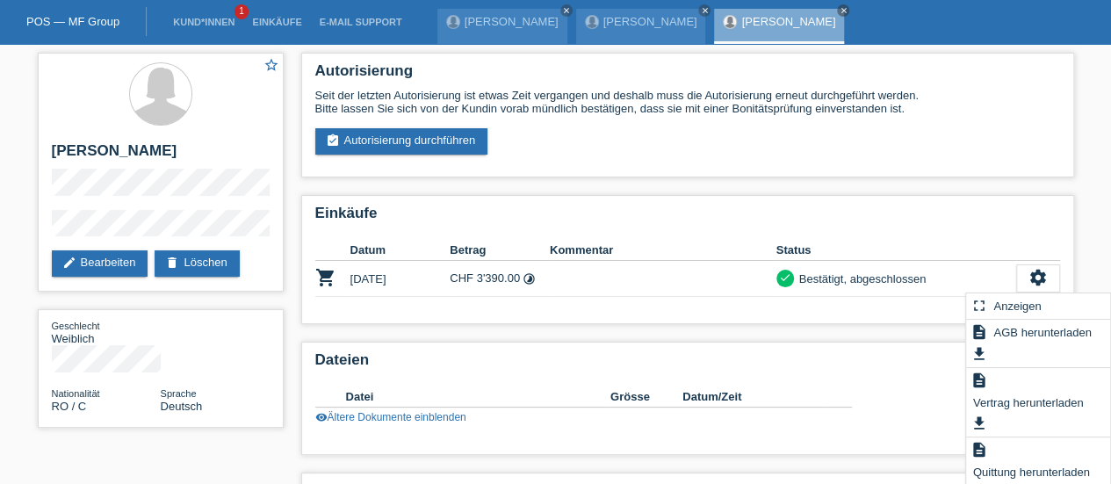
scroll to position [104, 0]
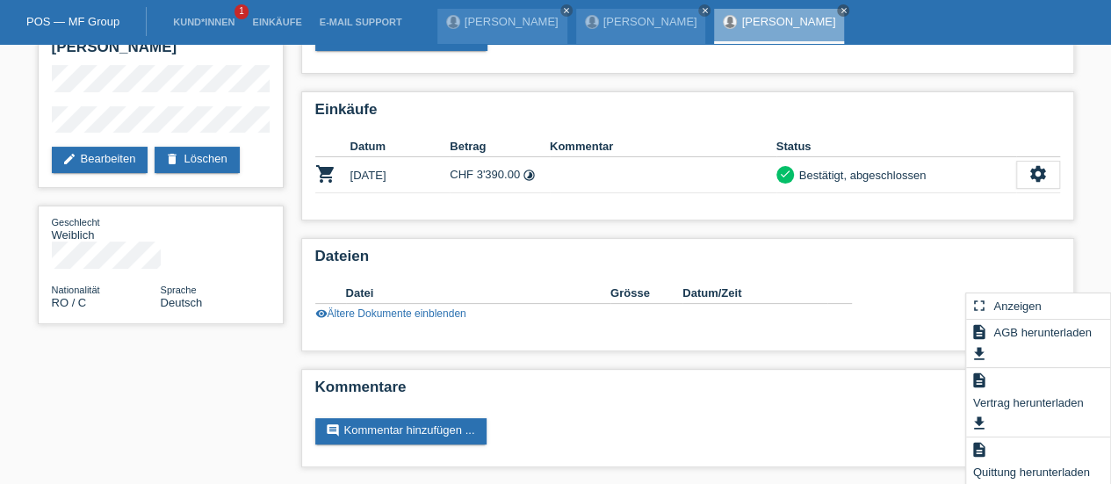
click at [1019, 463] on span "Quittung herunterladen" at bounding box center [1031, 471] width 122 height 21
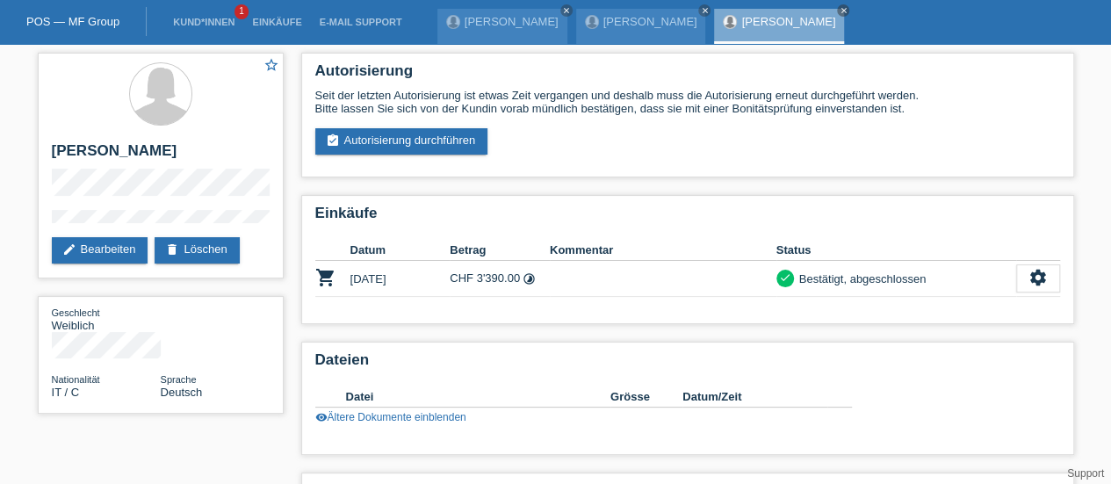
scroll to position [104, 0]
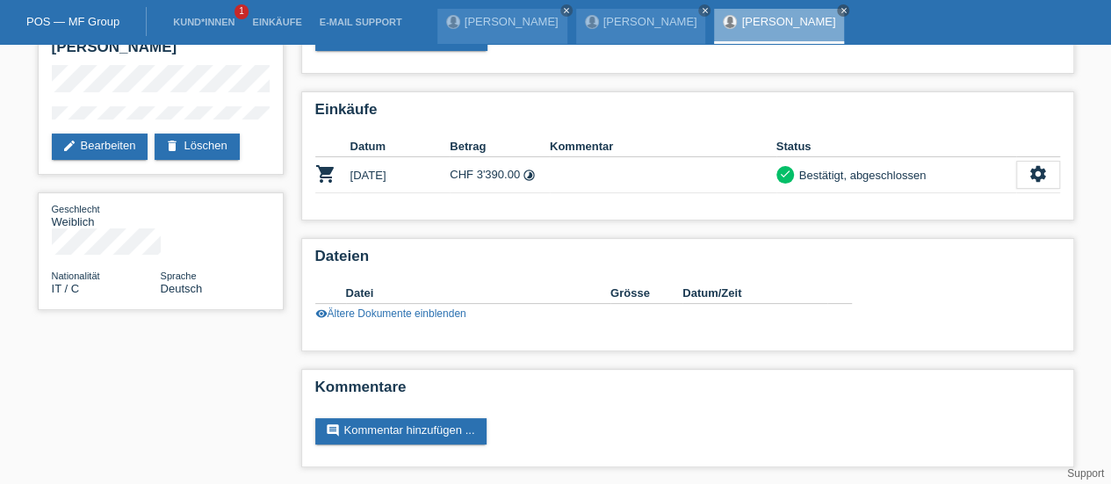
click at [1034, 181] on icon "settings" at bounding box center [1037, 173] width 19 height 19
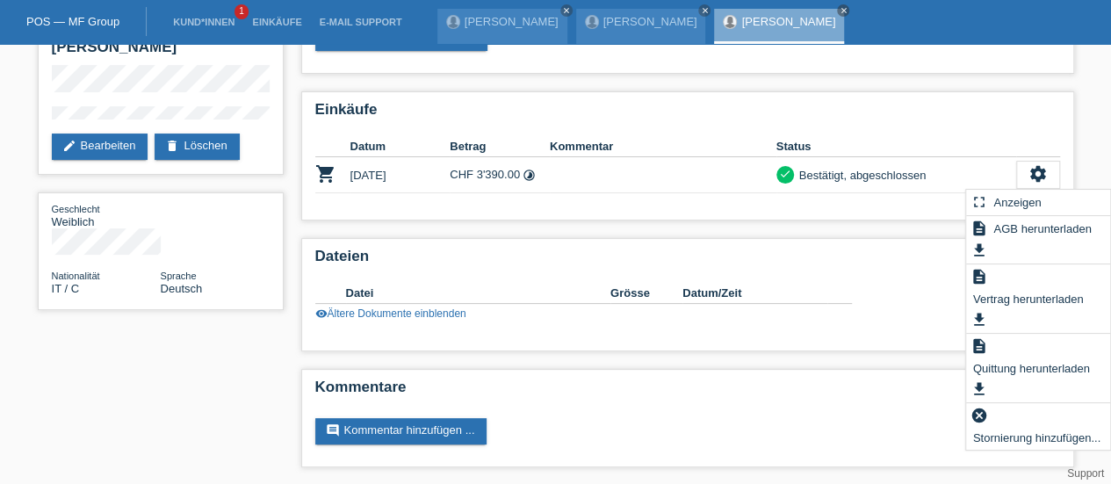
click at [1012, 363] on span "Quittung herunterladen" at bounding box center [1031, 367] width 122 height 21
